Goal: Check status

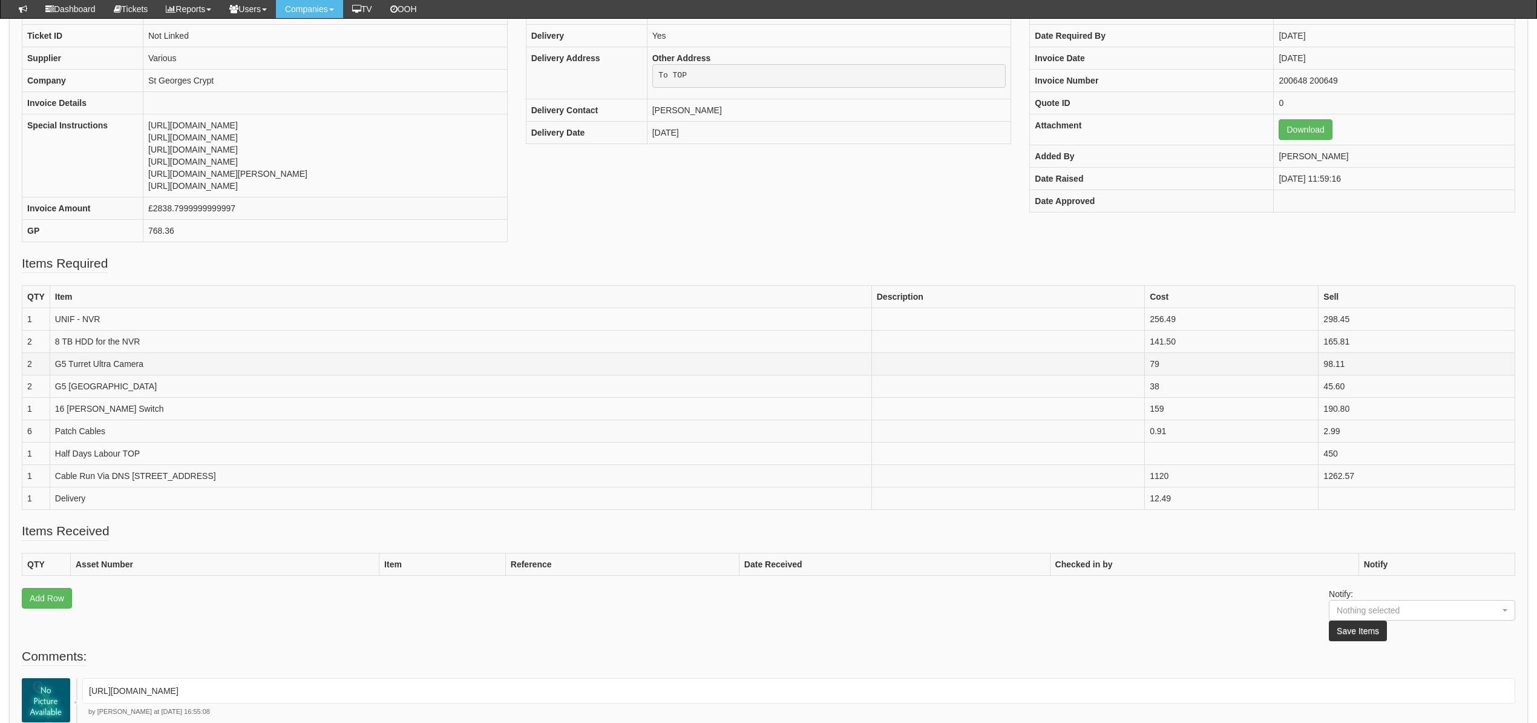
scroll to position [161, 0]
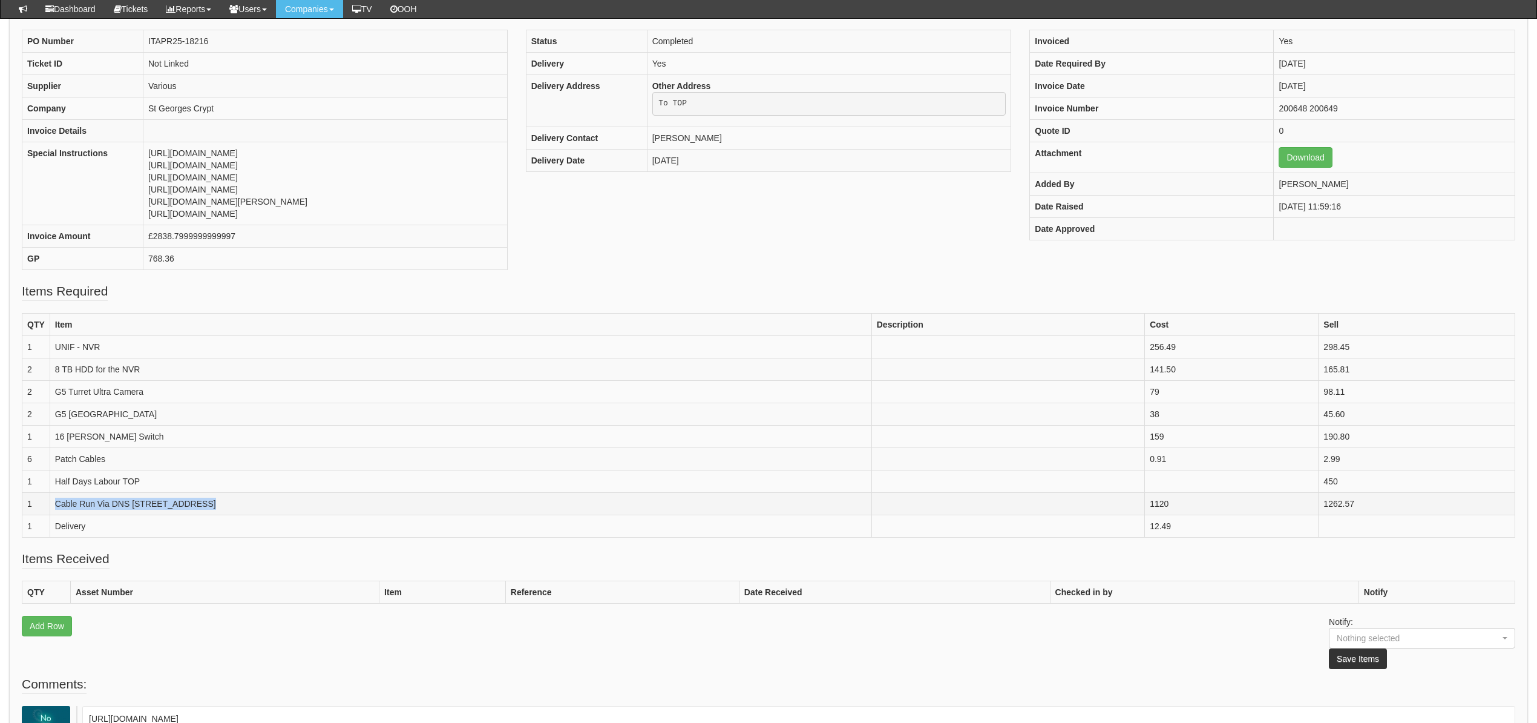
drag, startPoint x: 214, startPoint y: 508, endPoint x: 56, endPoint y: 507, distance: 158.0
click at [56, 507] on td "Cable Run Via DNS 28 Aberdeen Walk" at bounding box center [461, 503] width 822 height 22
copy td "Cable Run Via DNS 28 Aberdeen Walk"
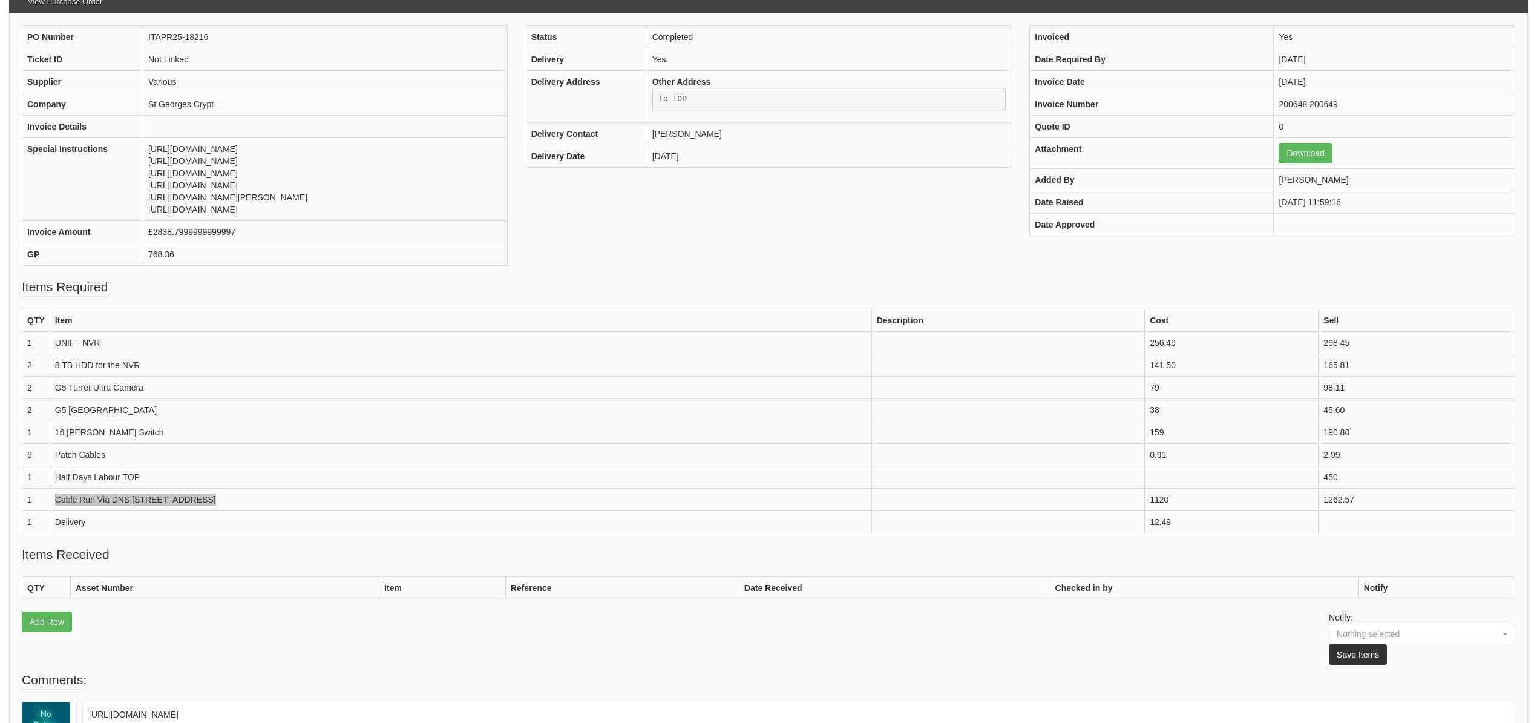
scroll to position [0, 0]
